Goal: Find specific page/section

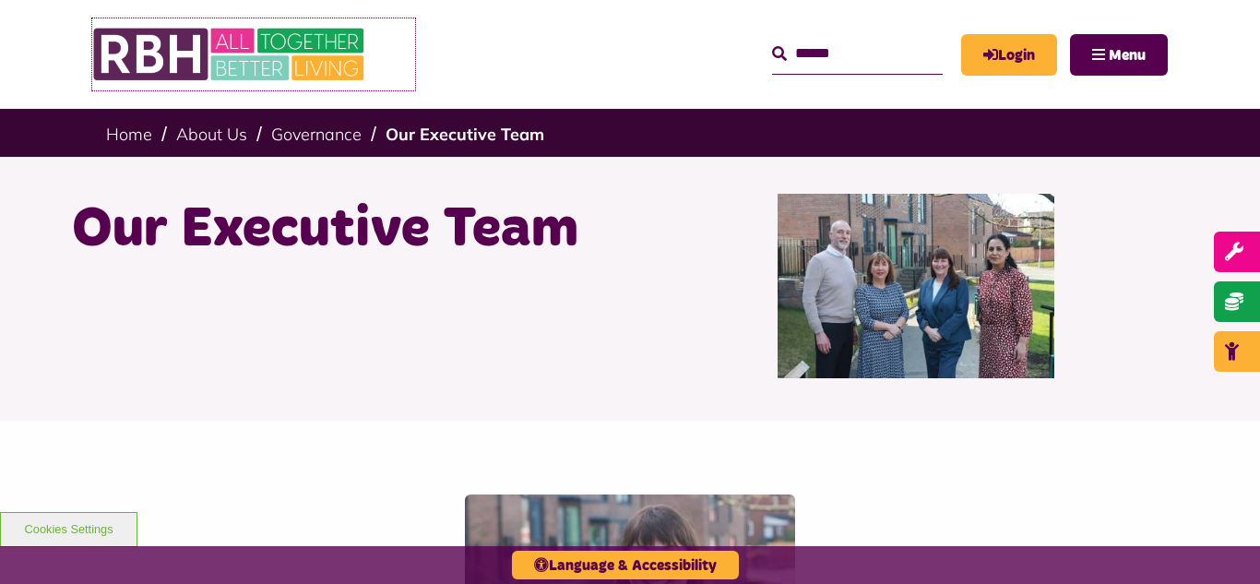
click at [233, 46] on img at bounding box center [230, 54] width 277 height 72
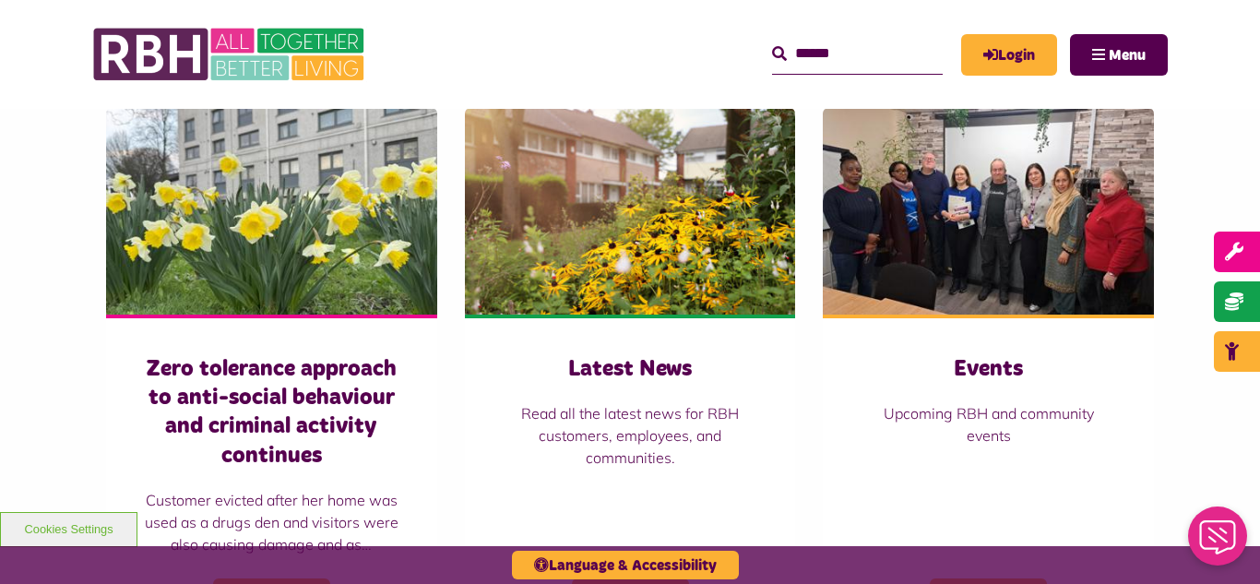
scroll to position [1254, 0]
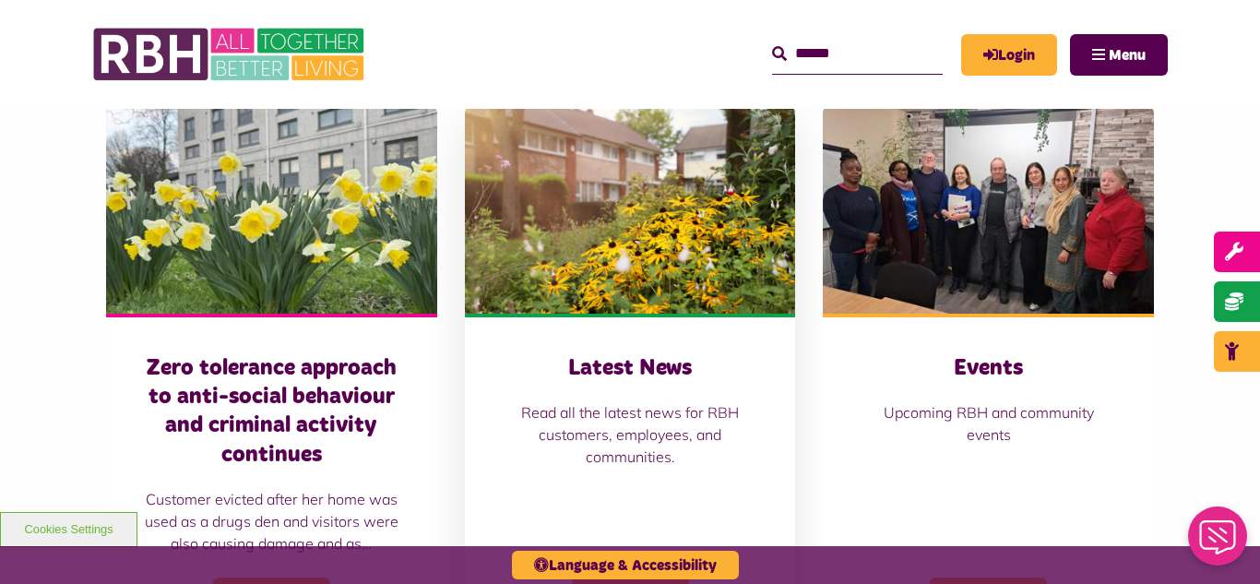
click at [603, 155] on img at bounding box center [630, 210] width 331 height 207
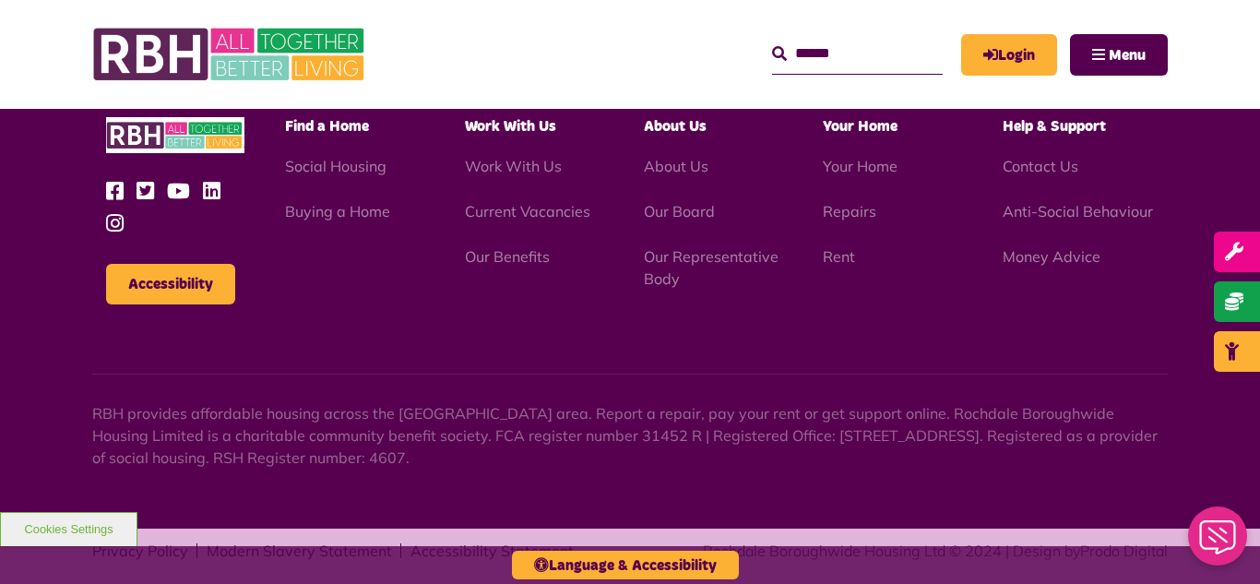
scroll to position [2008, 0]
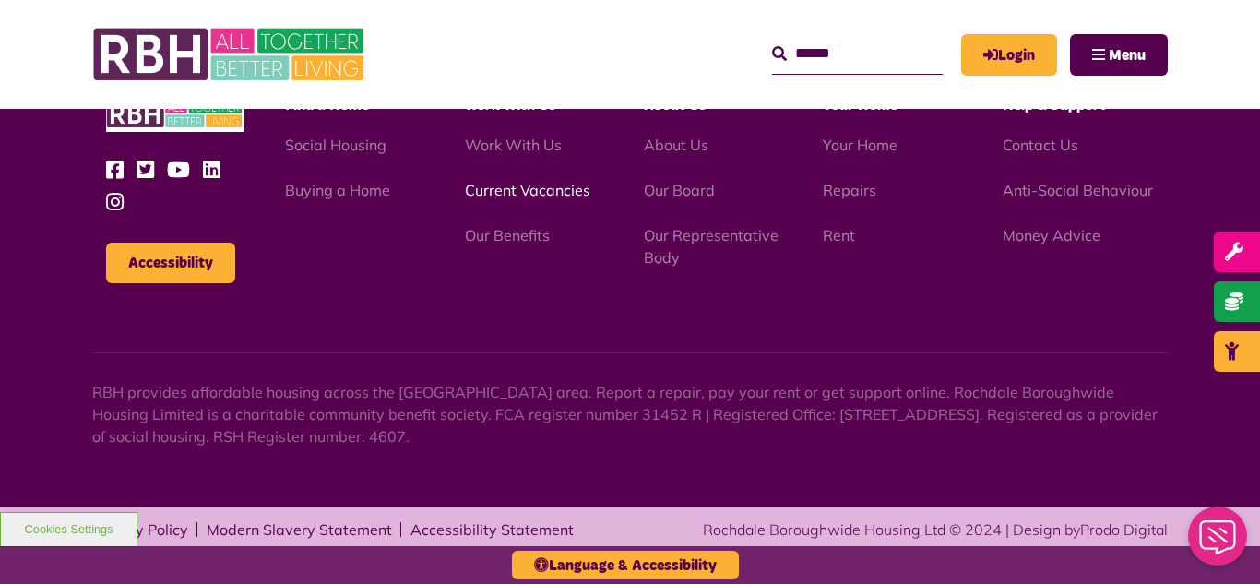
click at [494, 193] on link "Current Vacancies" at bounding box center [527, 190] width 125 height 18
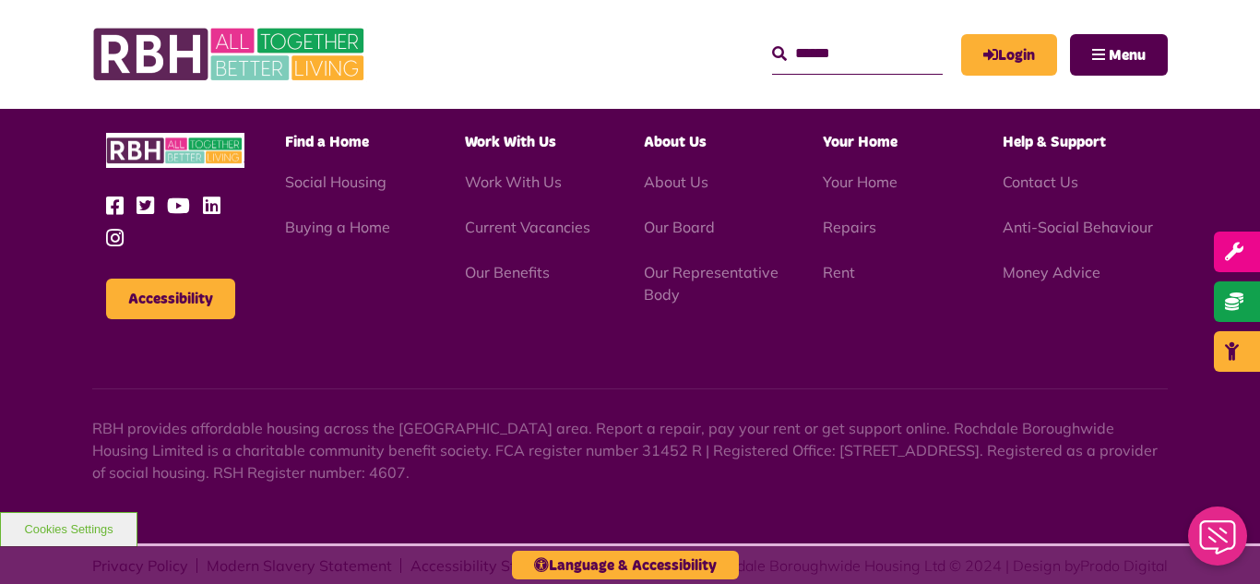
scroll to position [2225, 0]
